Goal: Information Seeking & Learning: Learn about a topic

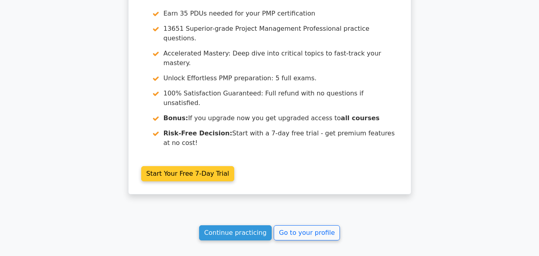
scroll to position [1438, 0]
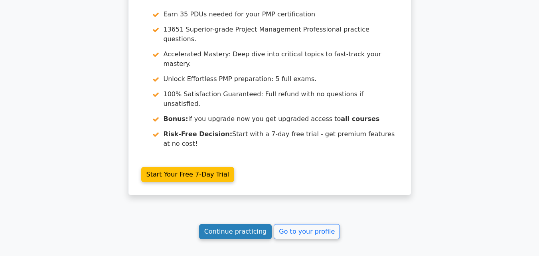
click at [255, 224] on link "Continue practicing" at bounding box center [235, 231] width 73 height 15
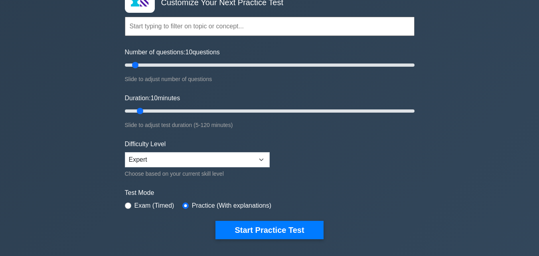
scroll to position [120, 0]
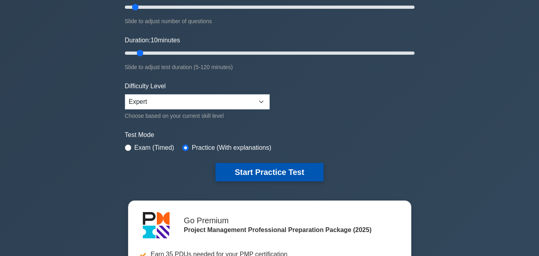
click at [268, 176] on button "Start Practice Test" at bounding box center [270, 172] width 108 height 18
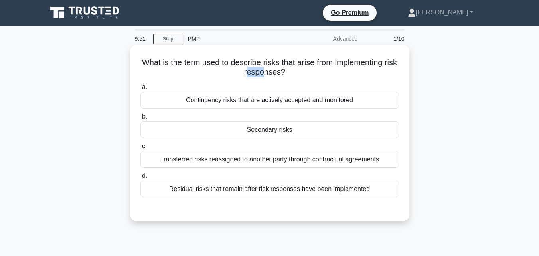
drag, startPoint x: 263, startPoint y: 69, endPoint x: 272, endPoint y: 68, distance: 9.6
click at [272, 68] on h5 "What is the term used to describe risks that arise from implementing risk respo…" at bounding box center [270, 67] width 260 height 20
drag, startPoint x: 295, startPoint y: 63, endPoint x: 326, endPoint y: 65, distance: 31.3
click at [326, 65] on h5 "What is the term used to describe risks that arise from implementing risk respo…" at bounding box center [270, 67] width 260 height 20
click at [340, 68] on h5 "What is the term used to describe risks that arise from implementing risk respo…" at bounding box center [270, 67] width 260 height 20
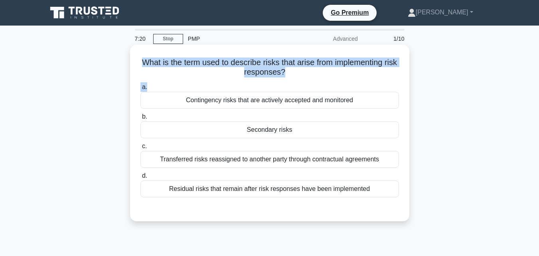
drag, startPoint x: 297, startPoint y: 81, endPoint x: 144, endPoint y: 66, distance: 153.2
click at [144, 66] on div "What is the term used to describe risks that arise from implementing risk respo…" at bounding box center [269, 133] width 273 height 170
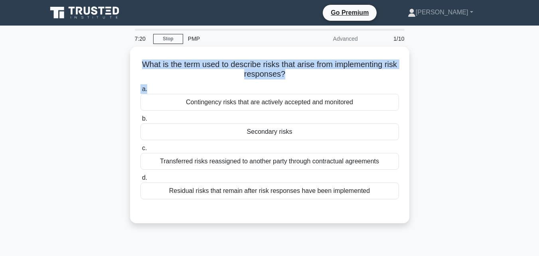
copy div "What is the term used to describe risks that arise from implementing risk respo…"
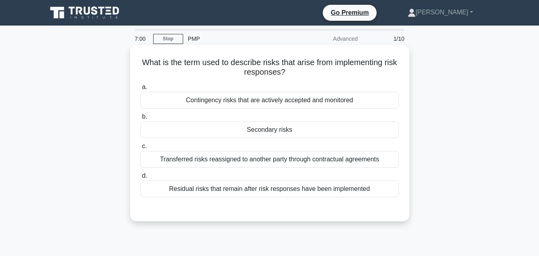
click at [190, 119] on label "b. Secondary risks" at bounding box center [269, 125] width 259 height 26
click at [140, 119] on input "b. Secondary risks" at bounding box center [140, 116] width 0 height 5
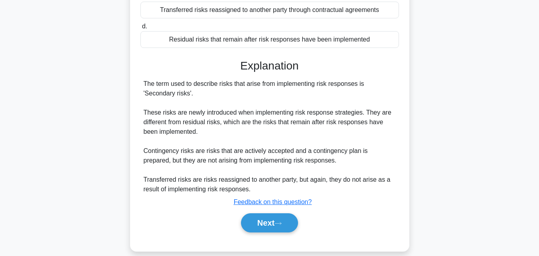
scroll to position [175, 0]
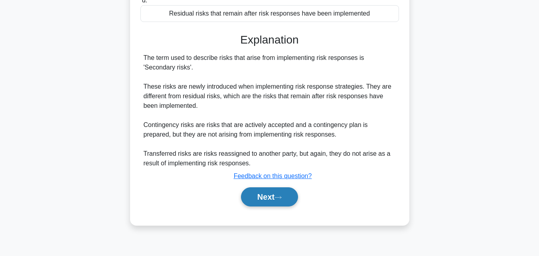
click at [273, 194] on button "Next" at bounding box center [269, 196] width 57 height 19
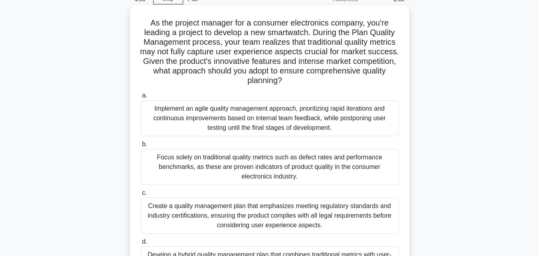
scroll to position [40, 0]
drag, startPoint x: 325, startPoint y: 83, endPoint x: 141, endPoint y: 23, distance: 194.0
click at [141, 23] on h5 "As the project manager for a consumer electronics company, you're leading a pro…" at bounding box center [270, 52] width 260 height 68
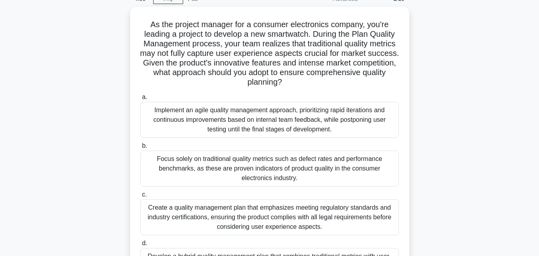
copy h5 "As the project manager for a consumer electronics company, you're leading a pro…"
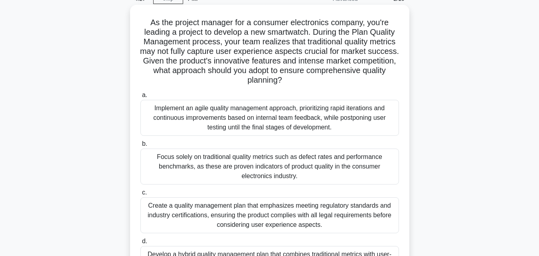
scroll to position [80, 0]
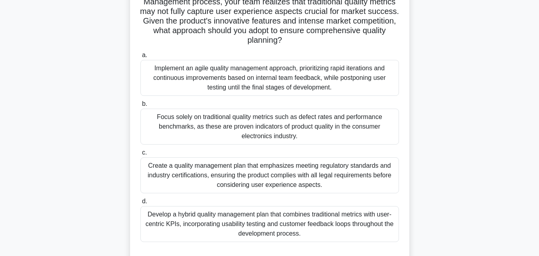
click at [335, 88] on div "Implement an agile quality management approach, prioritizing rapid iterations a…" at bounding box center [269, 78] width 259 height 36
click at [140, 58] on input "a. Implement an agile quality management approach, prioritizing rapid iteration…" at bounding box center [140, 55] width 0 height 5
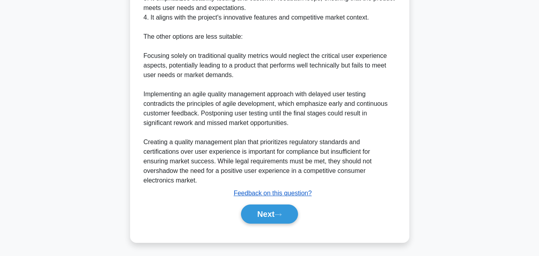
scroll to position [448, 0]
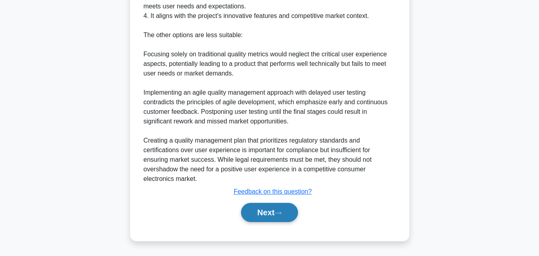
click at [266, 212] on button "Next" at bounding box center [269, 212] width 57 height 19
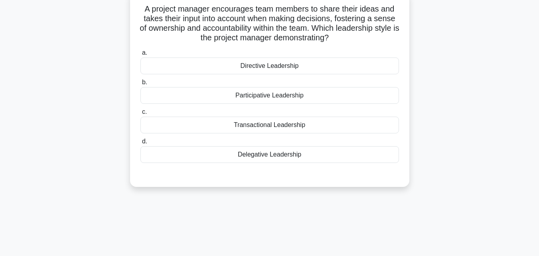
scroll to position [0, 0]
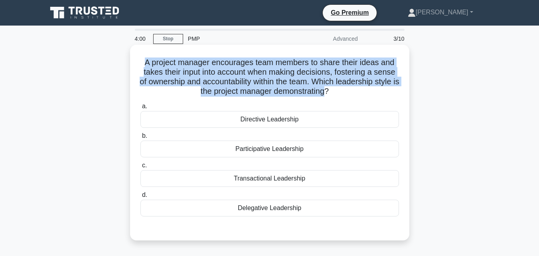
drag, startPoint x: 341, startPoint y: 93, endPoint x: 138, endPoint y: 64, distance: 204.4
click at [138, 64] on div "A project manager encourages team members to share their ideas and takes their …" at bounding box center [269, 142] width 273 height 189
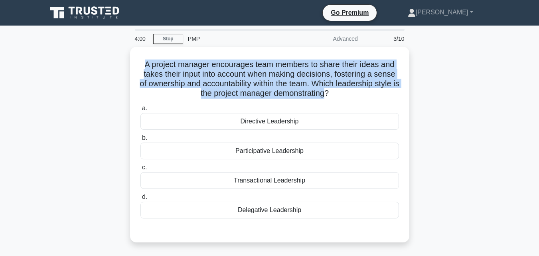
copy h5 "A project manager encourages team members to share their ideas and takes their …"
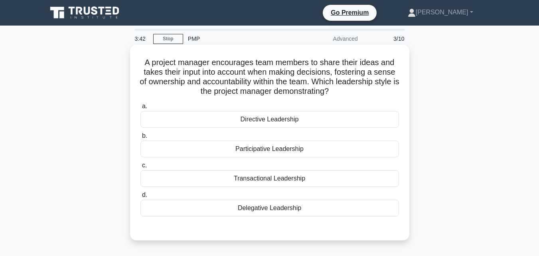
click at [307, 154] on div "Participative Leadership" at bounding box center [269, 148] width 259 height 17
click at [140, 138] on input "b. Participative Leadership" at bounding box center [140, 135] width 0 height 5
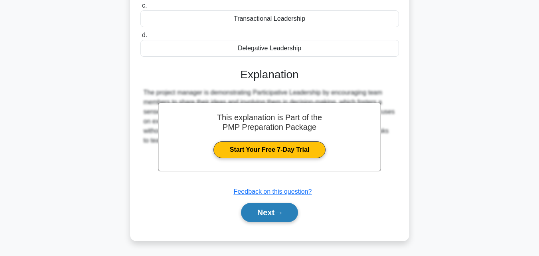
click at [275, 221] on button "Next" at bounding box center [269, 212] width 57 height 19
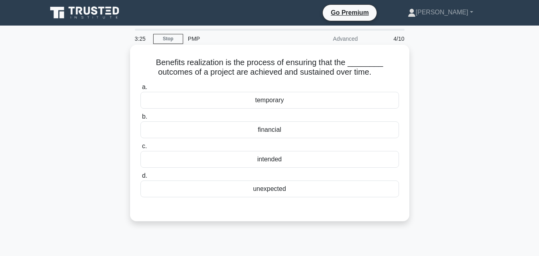
click at [285, 159] on div "intended" at bounding box center [269, 159] width 259 height 17
click at [140, 149] on input "c. intended" at bounding box center [140, 146] width 0 height 5
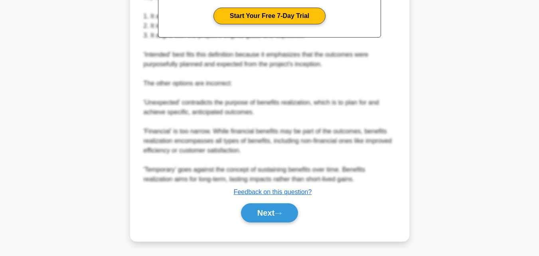
scroll to position [275, 0]
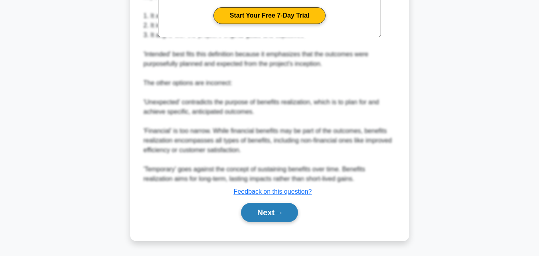
click at [281, 218] on button "Next" at bounding box center [269, 212] width 57 height 19
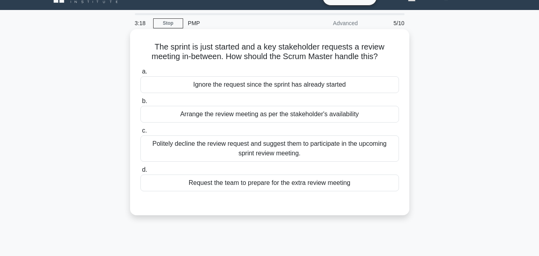
scroll to position [0, 0]
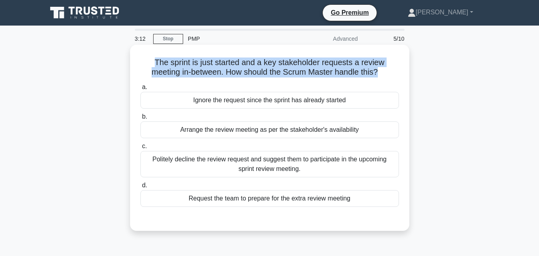
drag, startPoint x: 380, startPoint y: 71, endPoint x: 151, endPoint y: 62, distance: 229.3
click at [151, 62] on h5 "The sprint is just started and a key stakeholder requests a review meeting in-b…" at bounding box center [270, 67] width 260 height 20
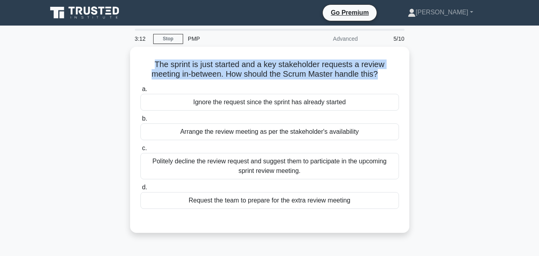
copy h5 "The sprint is just started and a key stakeholder requests a review meeting in-b…"
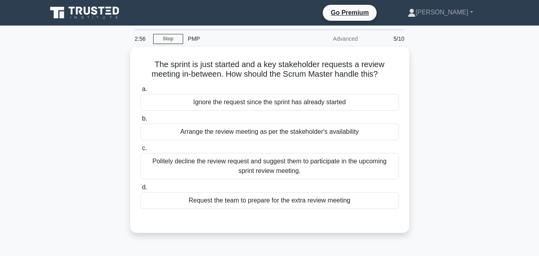
click at [467, 104] on div "The sprint is just started and a key stakeholder requests a review meeting in-b…" at bounding box center [269, 145] width 455 height 196
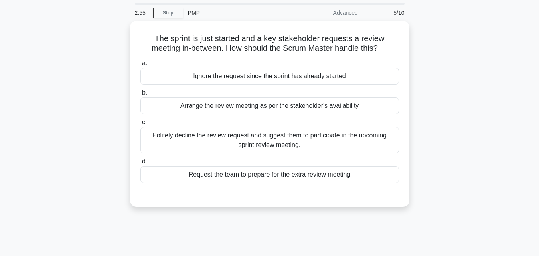
scroll to position [40, 0]
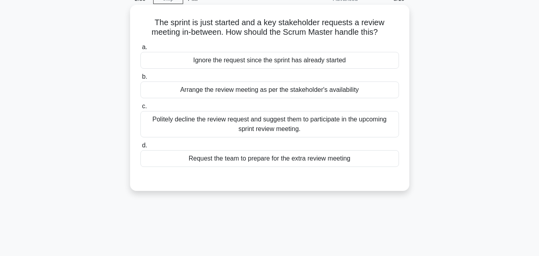
click at [351, 89] on div "Arrange the review meeting as per the stakeholder's availability" at bounding box center [269, 89] width 259 height 17
click at [140, 79] on input "b. Arrange the review meeting as per the stakeholder's availability" at bounding box center [140, 76] width 0 height 5
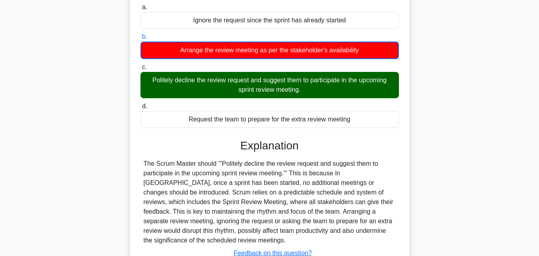
scroll to position [175, 0]
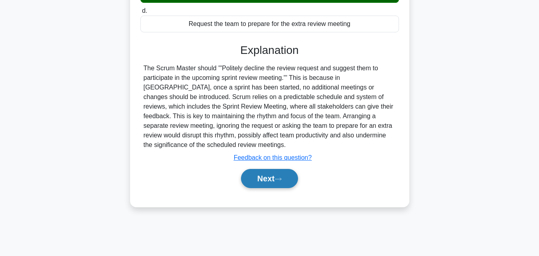
click at [276, 179] on button "Next" at bounding box center [269, 178] width 57 height 19
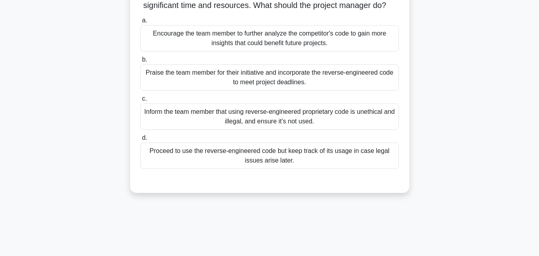
scroll to position [55, 0]
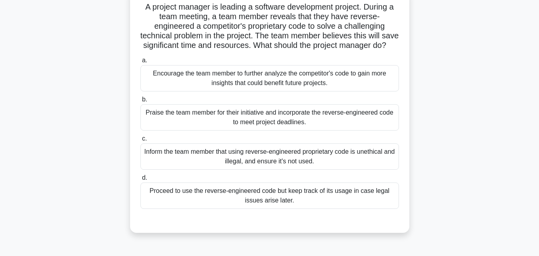
click at [294, 91] on div "Encourage the team member to further analyze the competitor's code to gain more…" at bounding box center [269, 78] width 259 height 26
click at [140, 63] on input "a. Encourage the team member to further analyze the competitor's code to gain m…" at bounding box center [140, 60] width 0 height 5
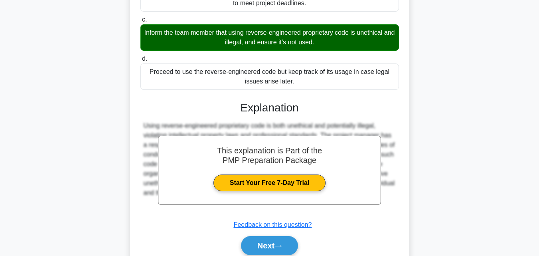
scroll to position [218, 0]
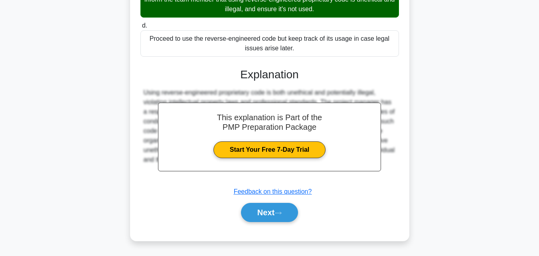
drag, startPoint x: 270, startPoint y: 236, endPoint x: 269, endPoint y: 226, distance: 9.7
click at [270, 233] on div "A project manager is leading a software development project. During a team meet…" at bounding box center [269, 39] width 273 height 398
click at [265, 220] on button "Next" at bounding box center [269, 212] width 57 height 19
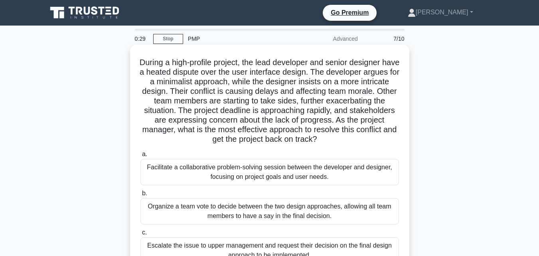
scroll to position [80, 0]
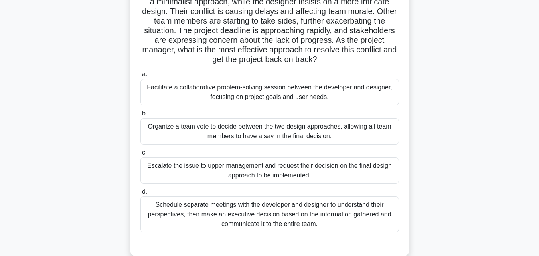
click at [289, 134] on div "Organize a team vote to decide between the two design approaches, allowing all …" at bounding box center [269, 131] width 259 height 26
click at [140, 116] on input "b. Organize a team vote to decide between the two design approaches, allowing a…" at bounding box center [140, 113] width 0 height 5
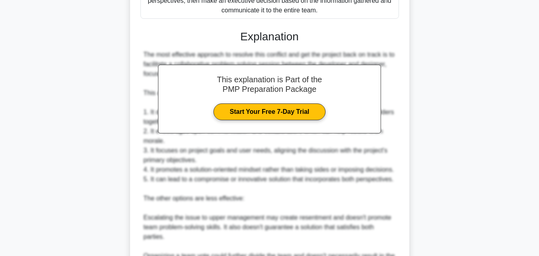
scroll to position [439, 0]
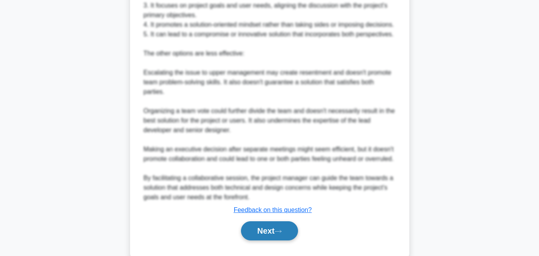
click at [268, 240] on button "Next" at bounding box center [269, 230] width 57 height 19
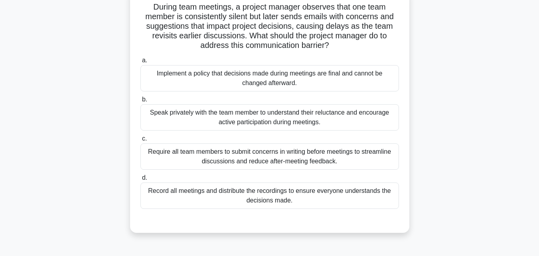
scroll to position [55, 0]
click at [236, 188] on div "Record all meetings and distribute the recordings to ensure everyone understand…" at bounding box center [269, 195] width 259 height 26
click at [140, 180] on input "d. Record all meetings and distribute the recordings to ensure everyone underst…" at bounding box center [140, 177] width 0 height 5
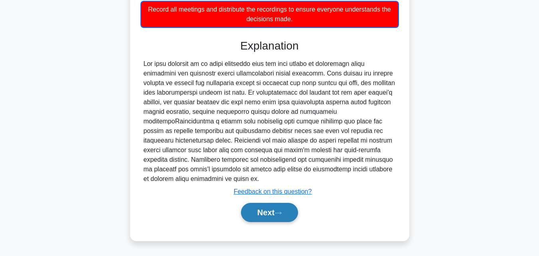
click at [270, 215] on button "Next" at bounding box center [269, 212] width 57 height 19
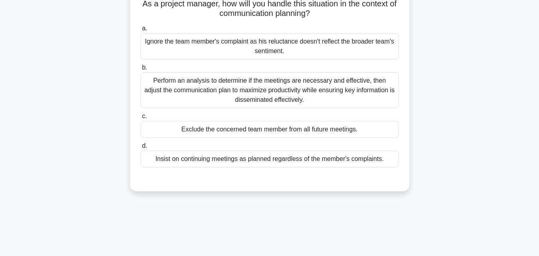
scroll to position [40, 0]
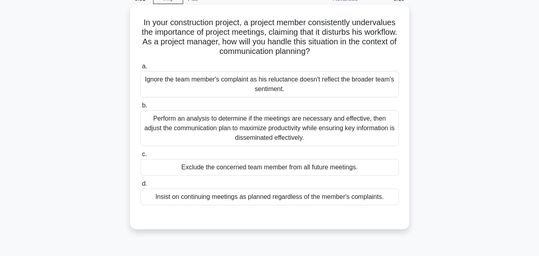
click at [247, 136] on div "Perform an analysis to determine if the meetings are necessary and effective, t…" at bounding box center [269, 128] width 259 height 36
click at [140, 108] on input "b. Perform an analysis to determine if the meetings are necessary and effective…" at bounding box center [140, 105] width 0 height 5
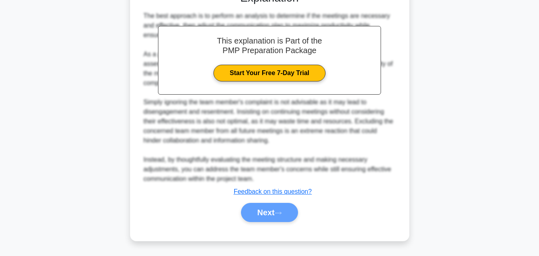
click at [276, 214] on div "Next" at bounding box center [270, 212] width 262 height 19
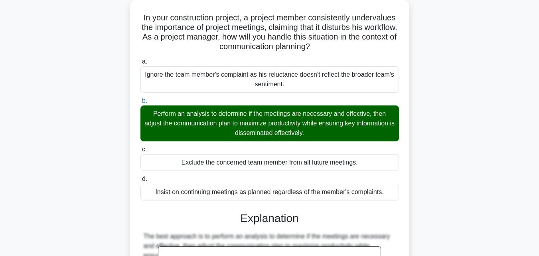
scroll to position [0, 0]
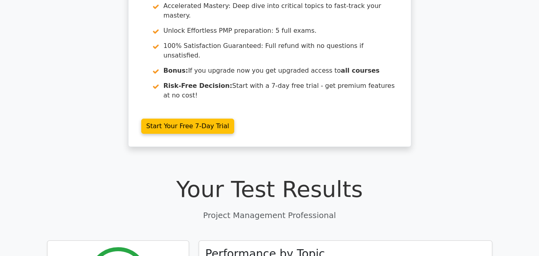
scroll to position [319, 0]
